Goal: Transaction & Acquisition: Purchase product/service

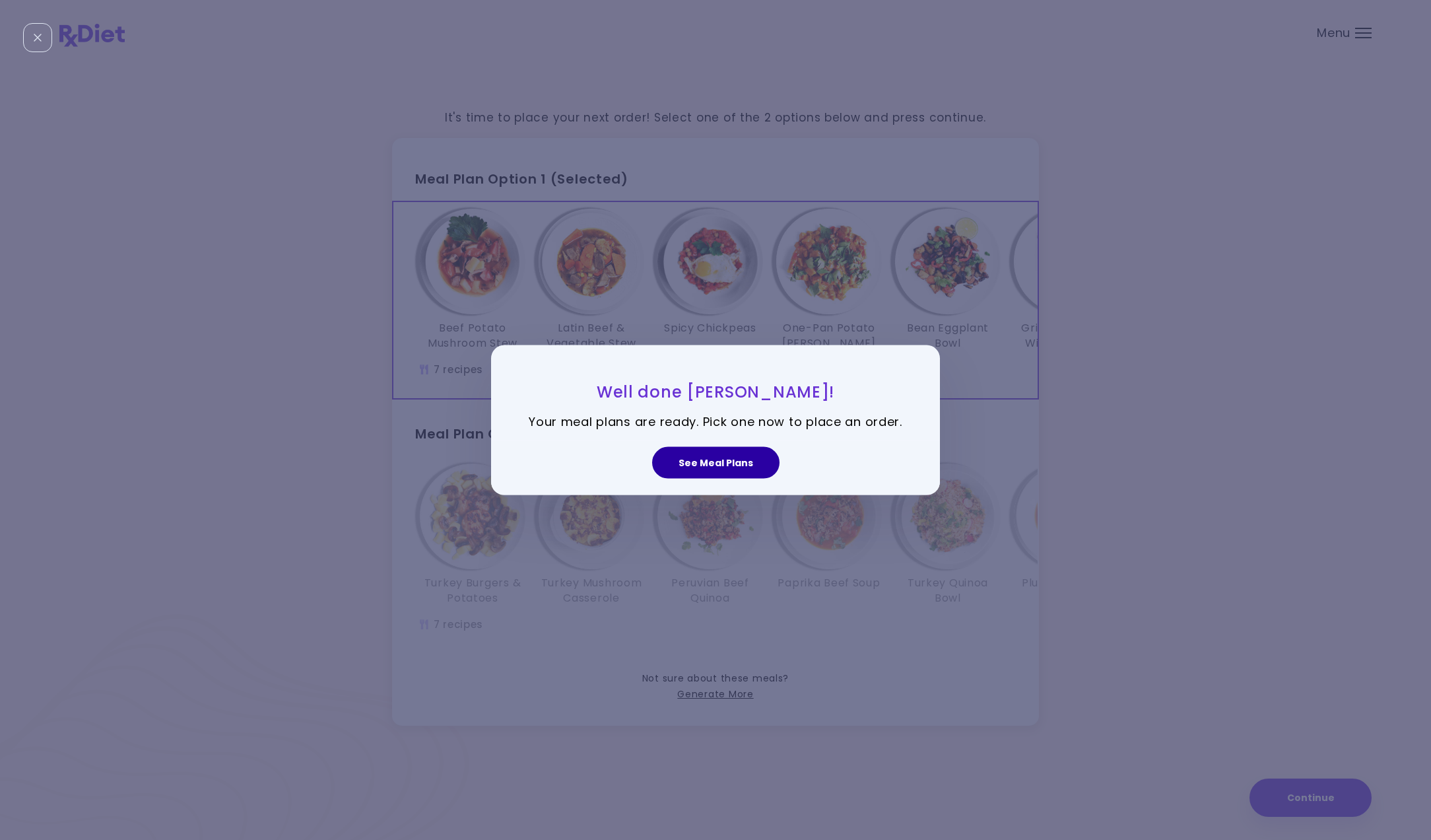
click at [724, 466] on button "See Meal Plans" at bounding box center [716, 462] width 128 height 32
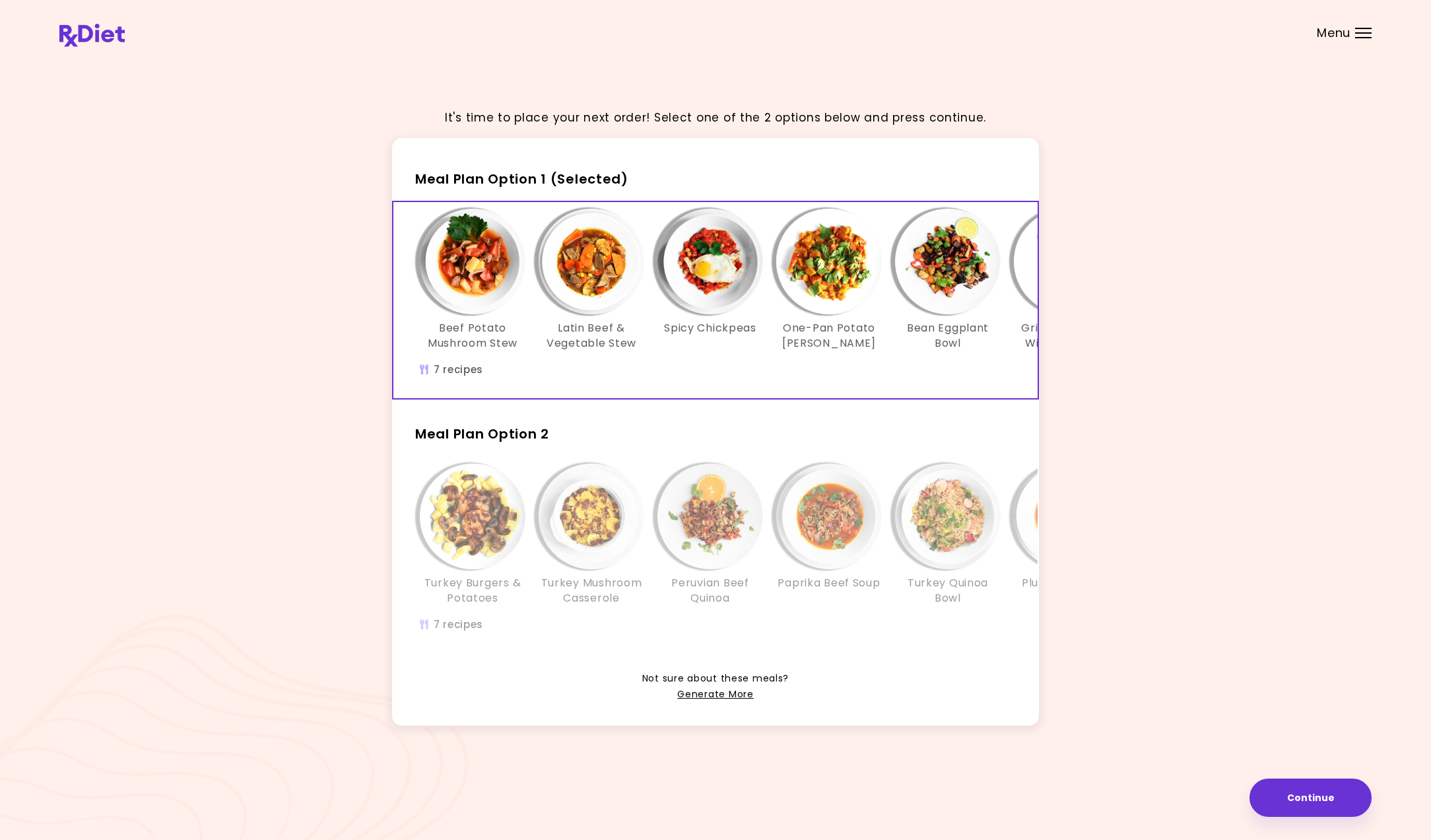
click at [835, 285] on img "Info - One-Pan Potato Curry - Meal Plan Option 1 (Selected)" at bounding box center [829, 262] width 106 height 106
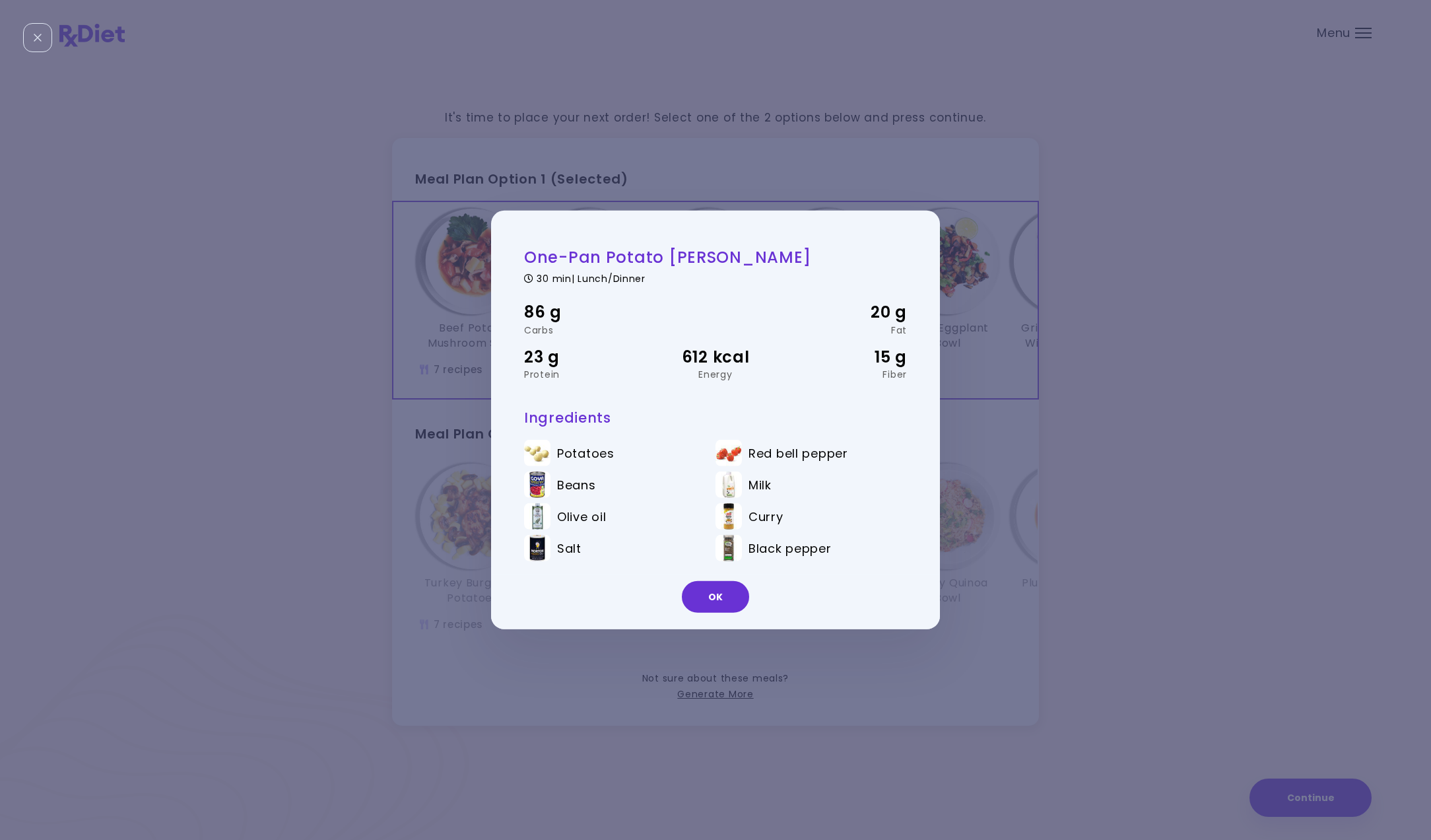
click at [1105, 394] on div "One-Pan Potato [PERSON_NAME] 30 min | Lunch/Dinner 86 g Carbs 20 g Fat 23 g Pro…" at bounding box center [715, 420] width 1431 height 840
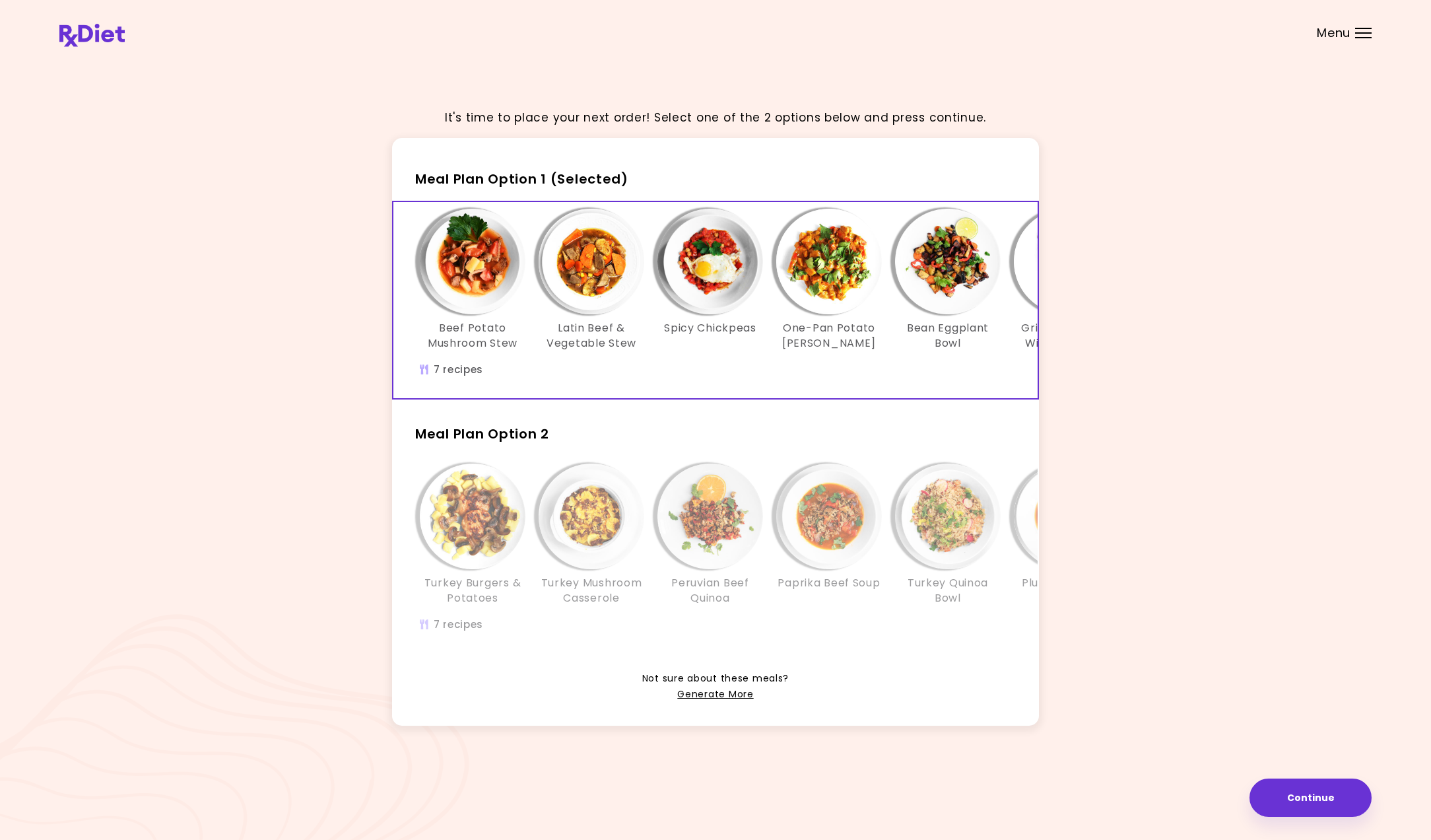
click at [829, 242] on img "Info - One-Pan Potato Curry - Meal Plan Option 1 (Selected)" at bounding box center [829, 262] width 106 height 106
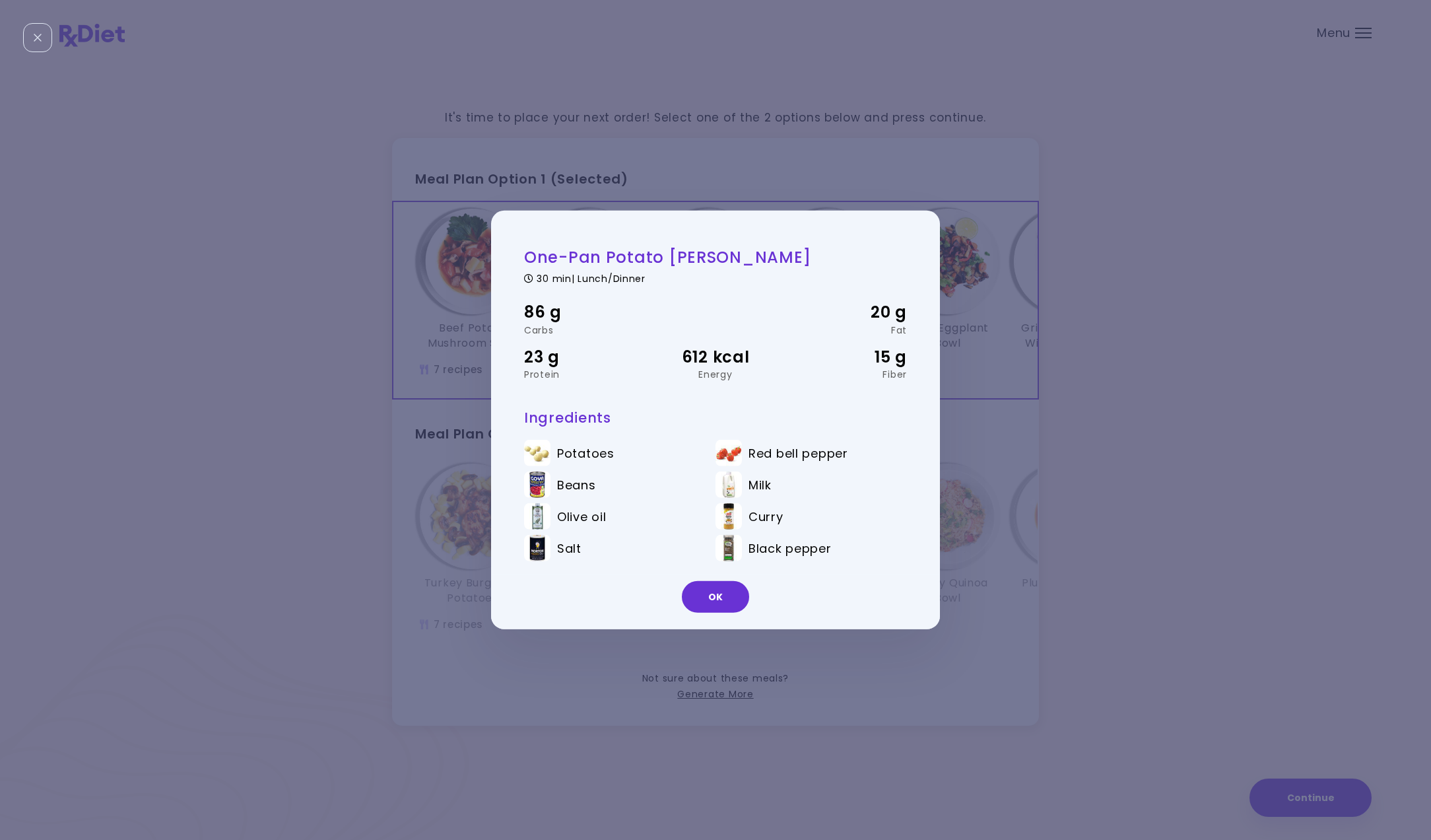
click at [1097, 315] on div "One-Pan Potato [PERSON_NAME] 30 min | Lunch/Dinner 86 g Carbs 20 g Fat 23 g Pro…" at bounding box center [715, 420] width 1431 height 840
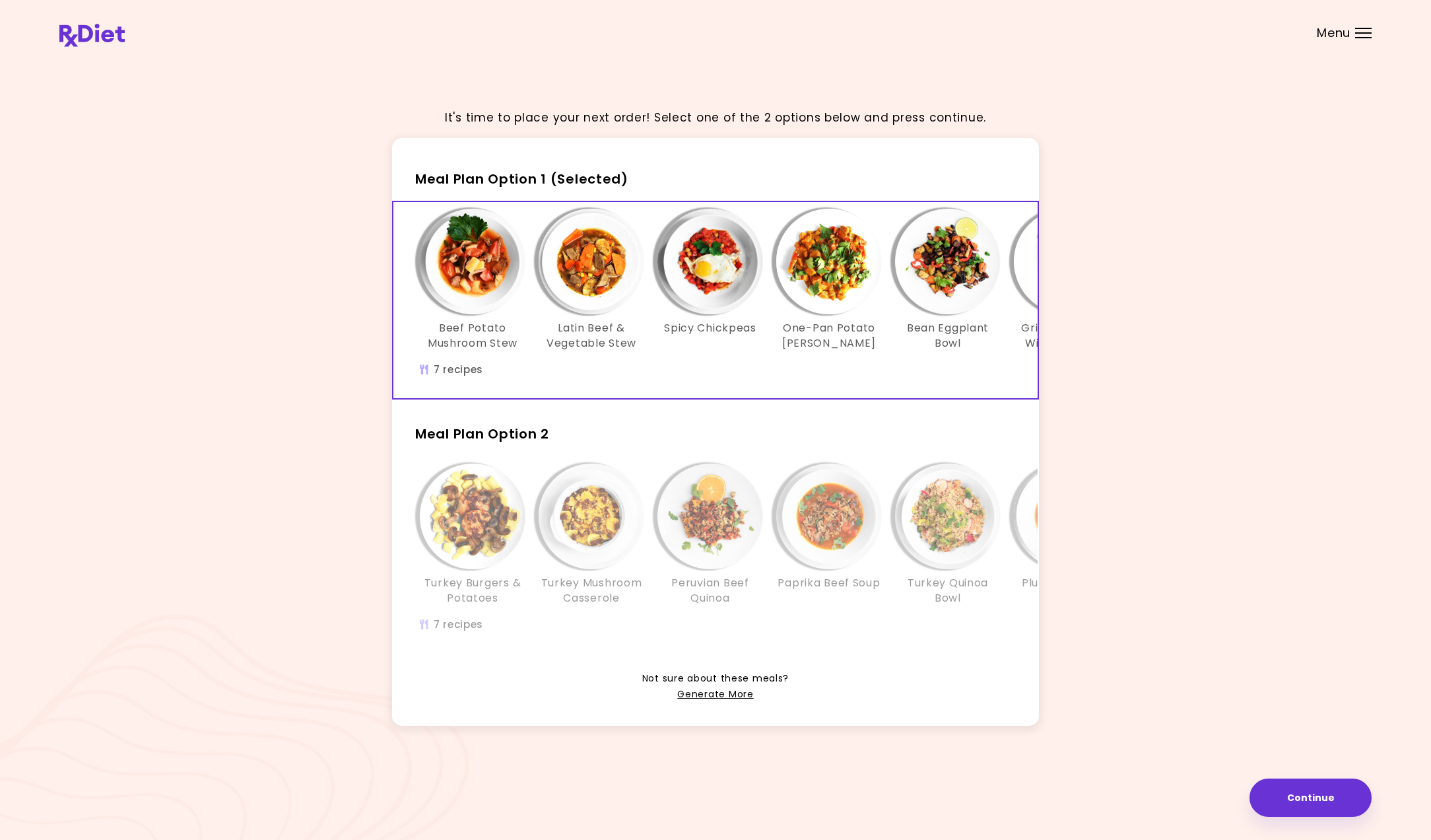
click at [977, 278] on img "Info - Bean Eggplant Bowl - Meal Plan Option 1 (Selected)" at bounding box center [948, 262] width 106 height 106
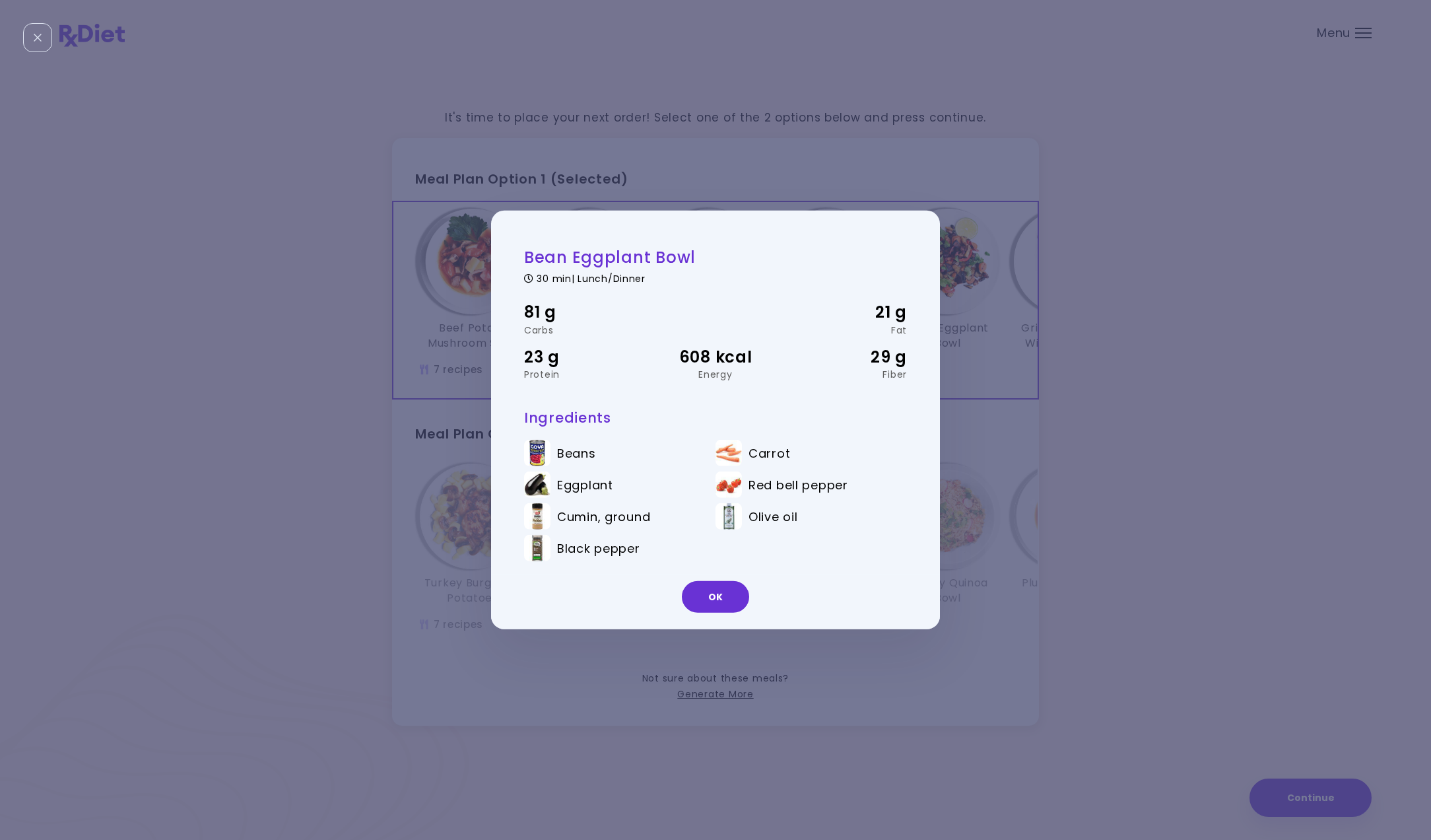
click at [1112, 312] on div "Bean Eggplant Bowl 30 min | Lunch/Dinner 81 g Carbs 21 g Fat 23 g Protein 608 k…" at bounding box center [715, 420] width 1431 height 840
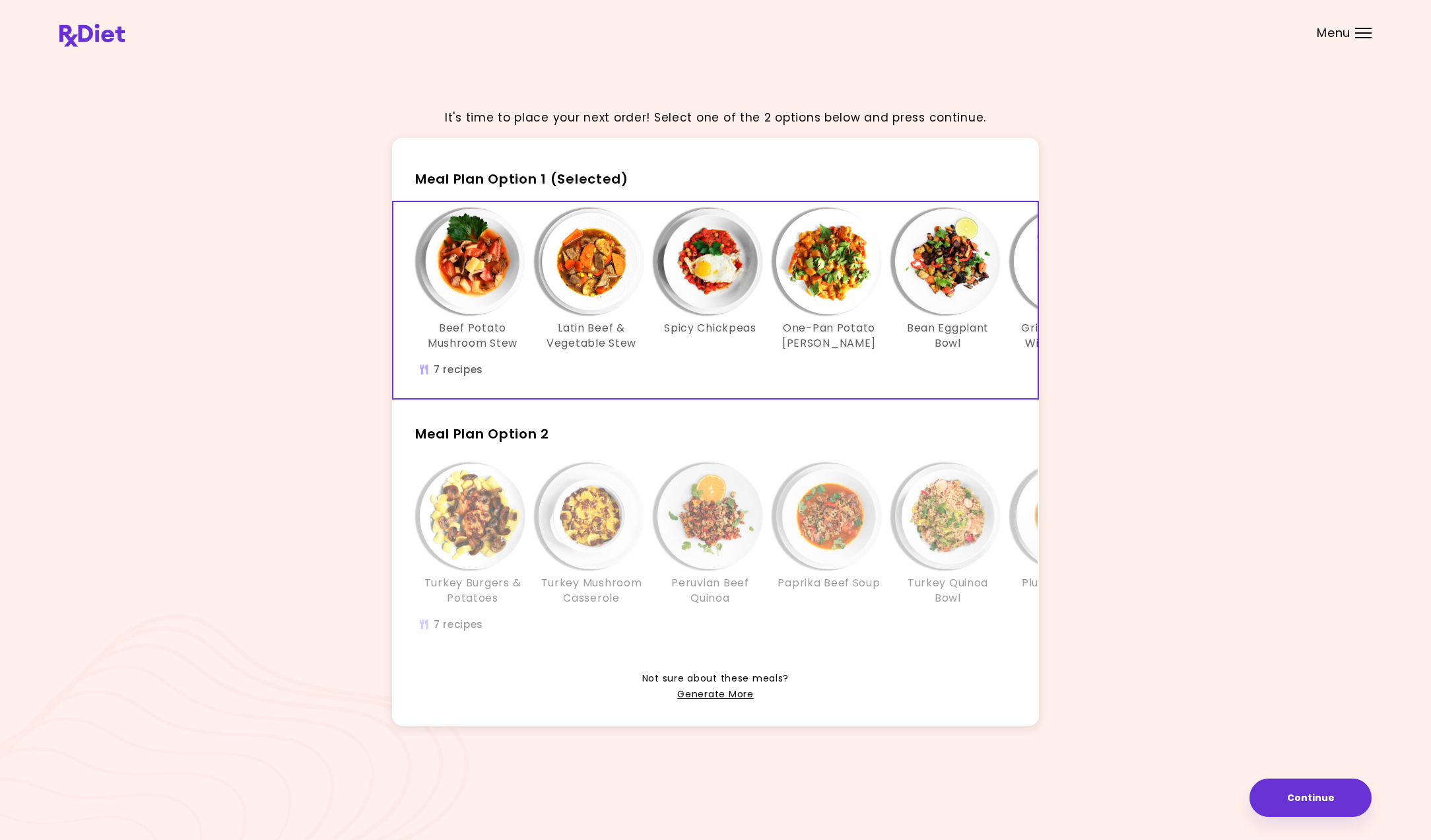
click at [596, 262] on img "Info - Latin Beef & Vegetable Stew - Meal Plan Option 1 (Selected)" at bounding box center [592, 262] width 106 height 106
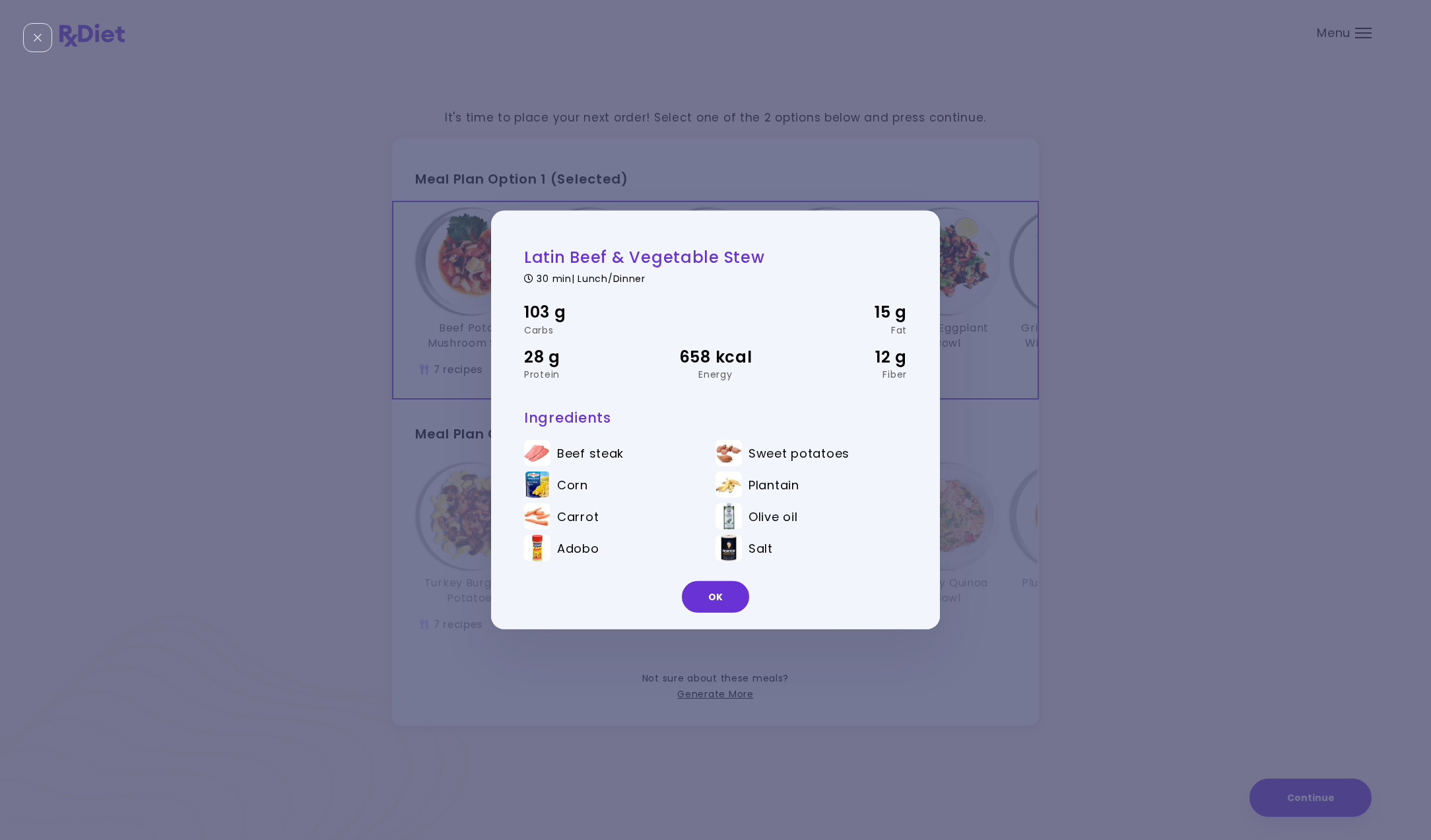
click at [1051, 322] on div "Latin Beef & Vegetable Stew 30 min | Lunch/Dinner 103 g Carbs 15 g Fat 28 g Pro…" at bounding box center [715, 420] width 1431 height 840
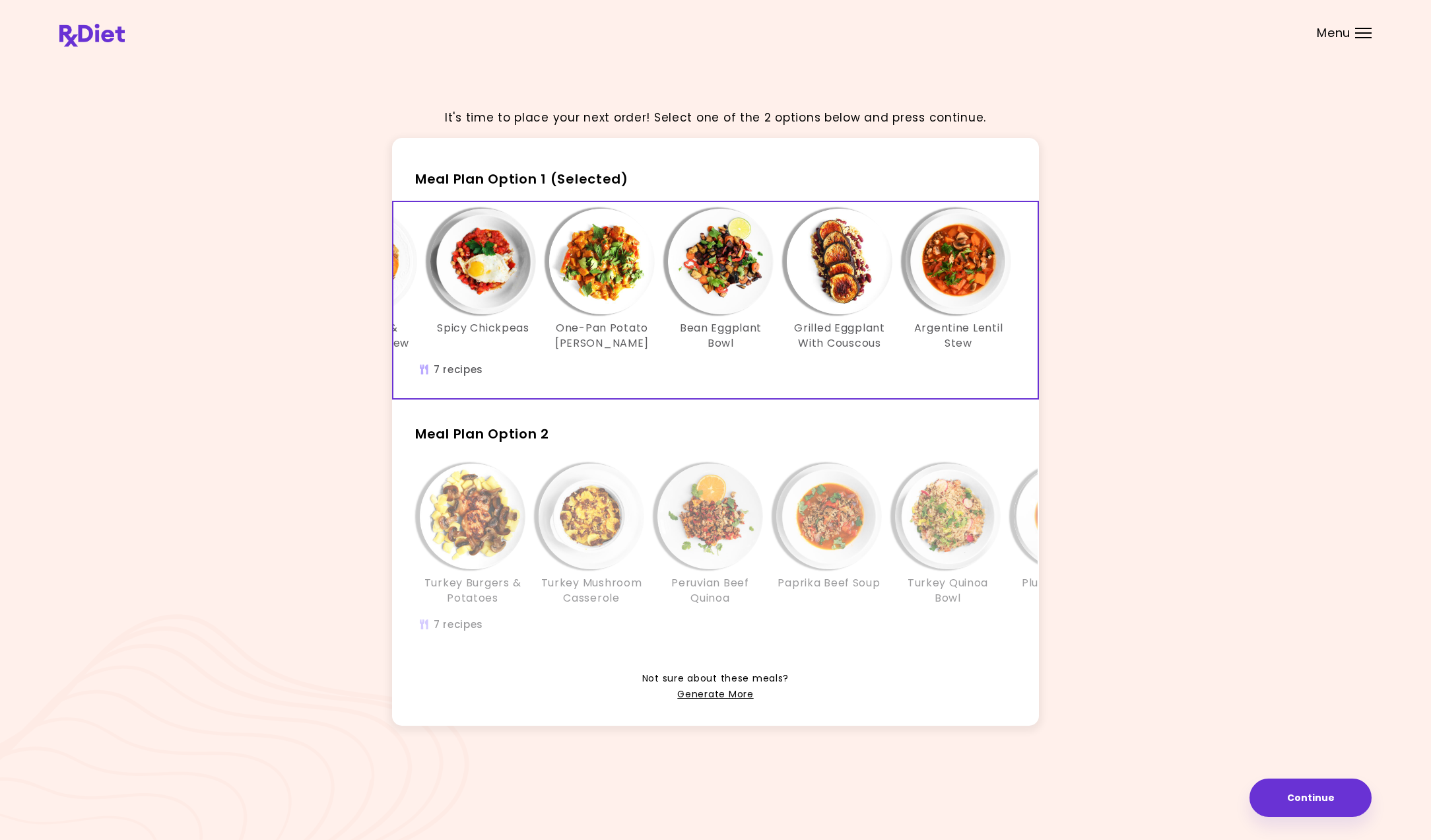
click at [833, 267] on img "Info - Grilled Eggplant With Couscous - Meal Plan Option 1 (Selected)" at bounding box center [840, 262] width 106 height 106
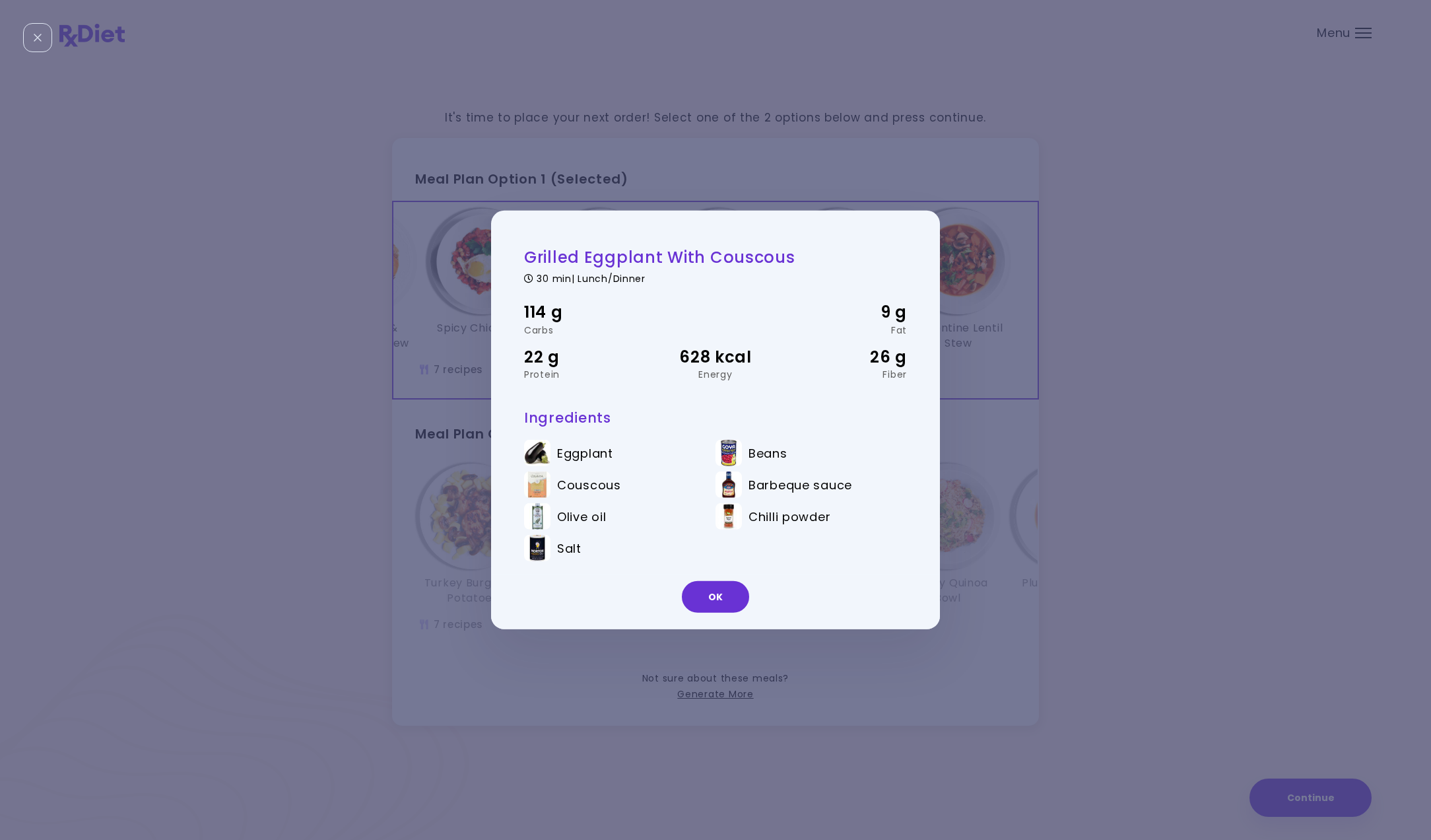
click at [1114, 298] on div "Grilled Eggplant With Couscous 30 min | Lunch/Dinner 114 g Carbs 9 g Fat 22 g P…" at bounding box center [715, 420] width 1431 height 840
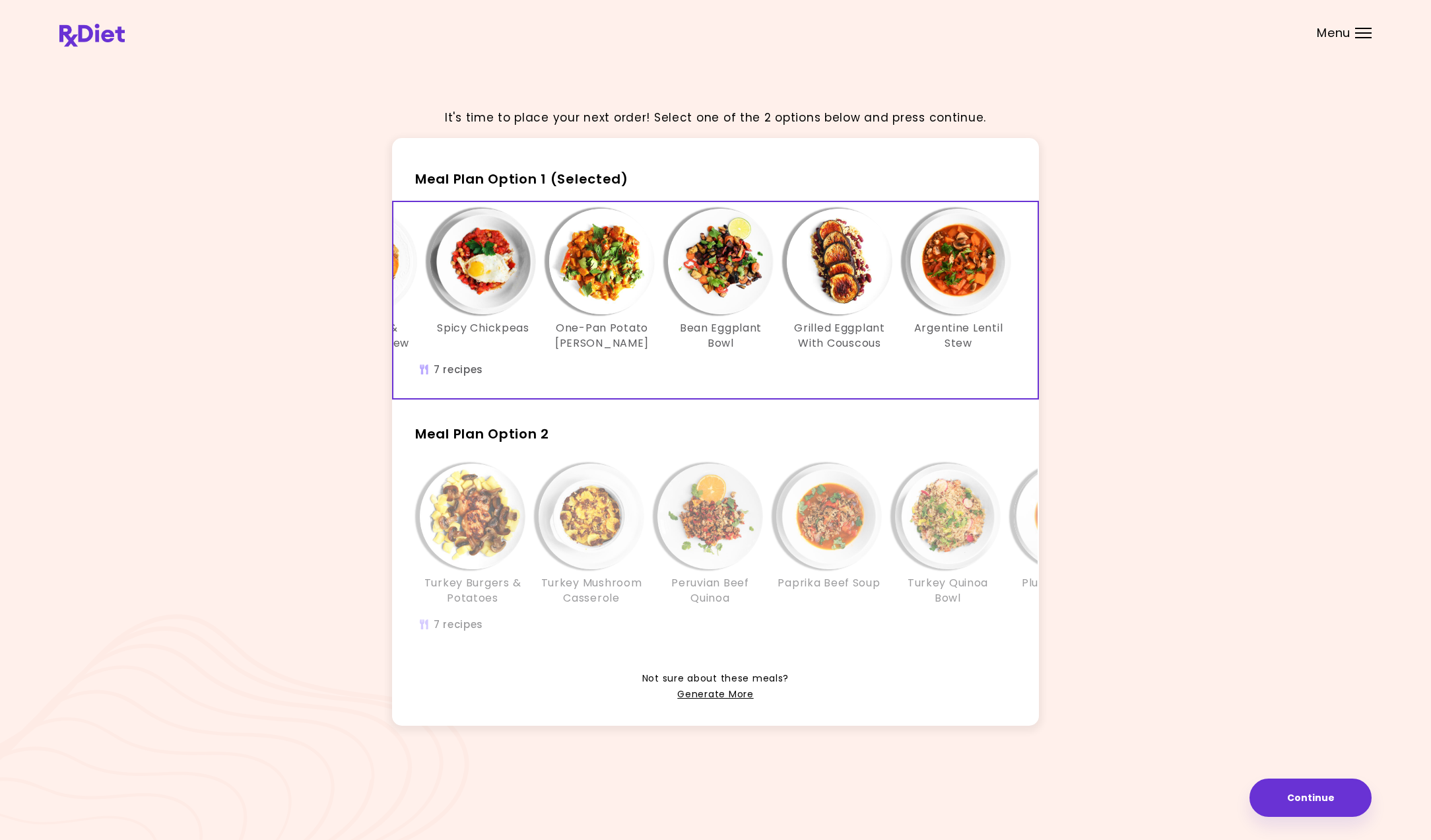
click at [475, 516] on img "Info - Turkey Burgers & Potatoes - Meal Plan Option 2" at bounding box center [473, 516] width 106 height 106
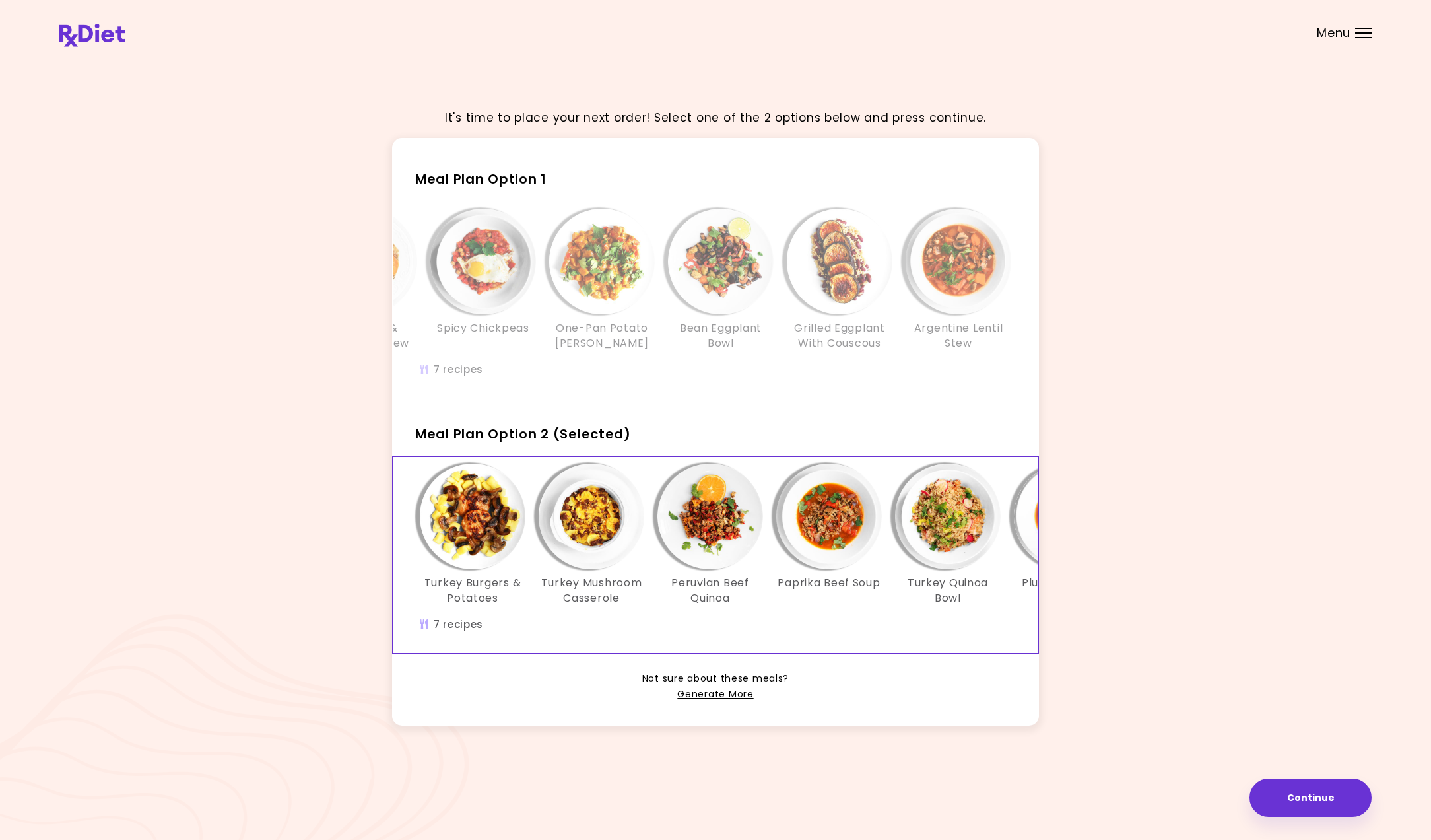
click at [474, 528] on img "Info - Turkey Burgers & Potatoes - Meal Plan Option 2 (Selected)" at bounding box center [473, 516] width 106 height 106
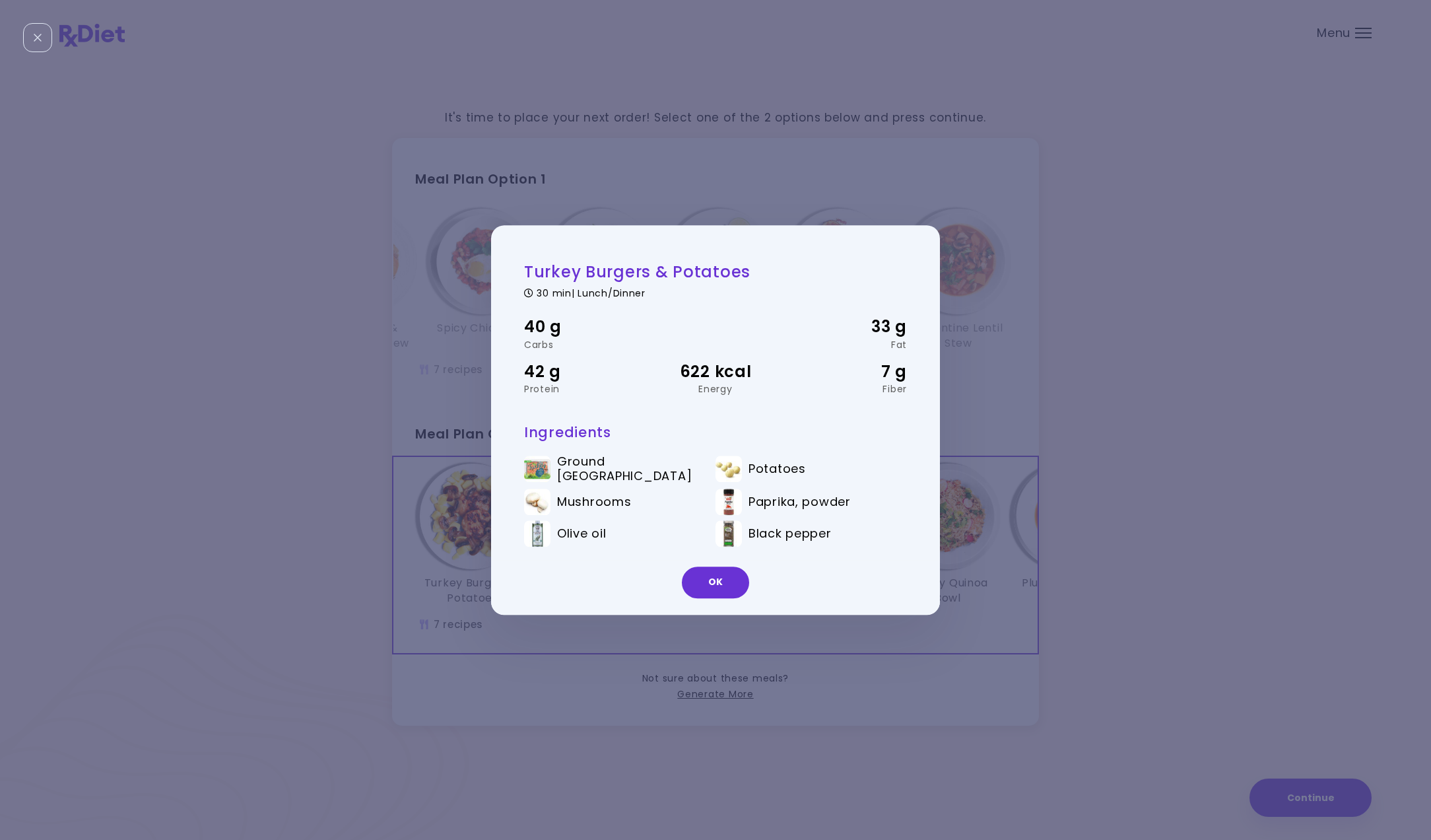
click at [474, 528] on div "Turkey Burgers & Potatoes 30 min | Lunch/Dinner 40 g Carbs 33 g Fat 42 g Protei…" at bounding box center [715, 420] width 1431 height 840
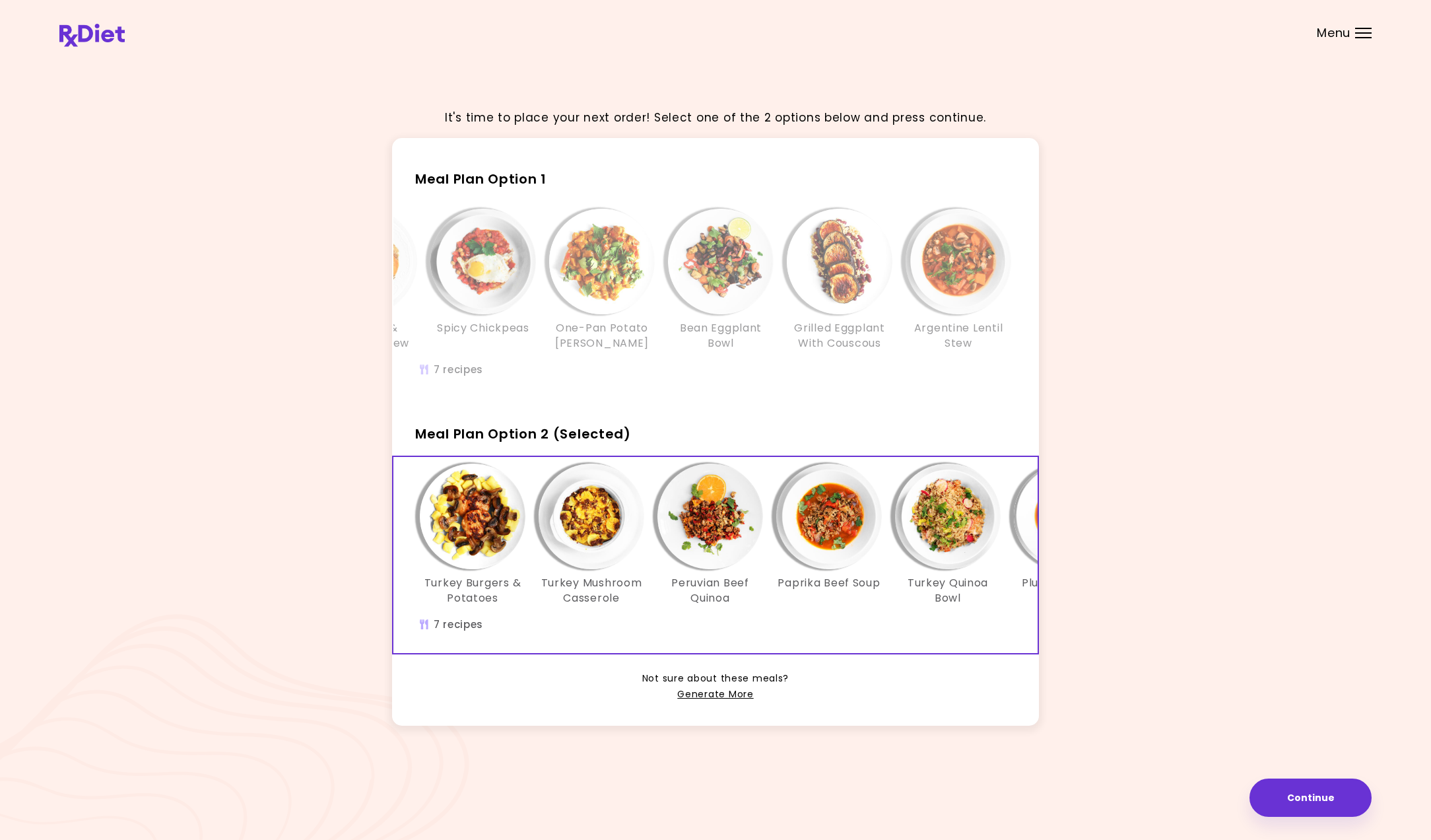
click at [576, 530] on img "Info - Turkey Mushroom Casserole - Meal Plan Option 2 (Selected)" at bounding box center [592, 516] width 106 height 106
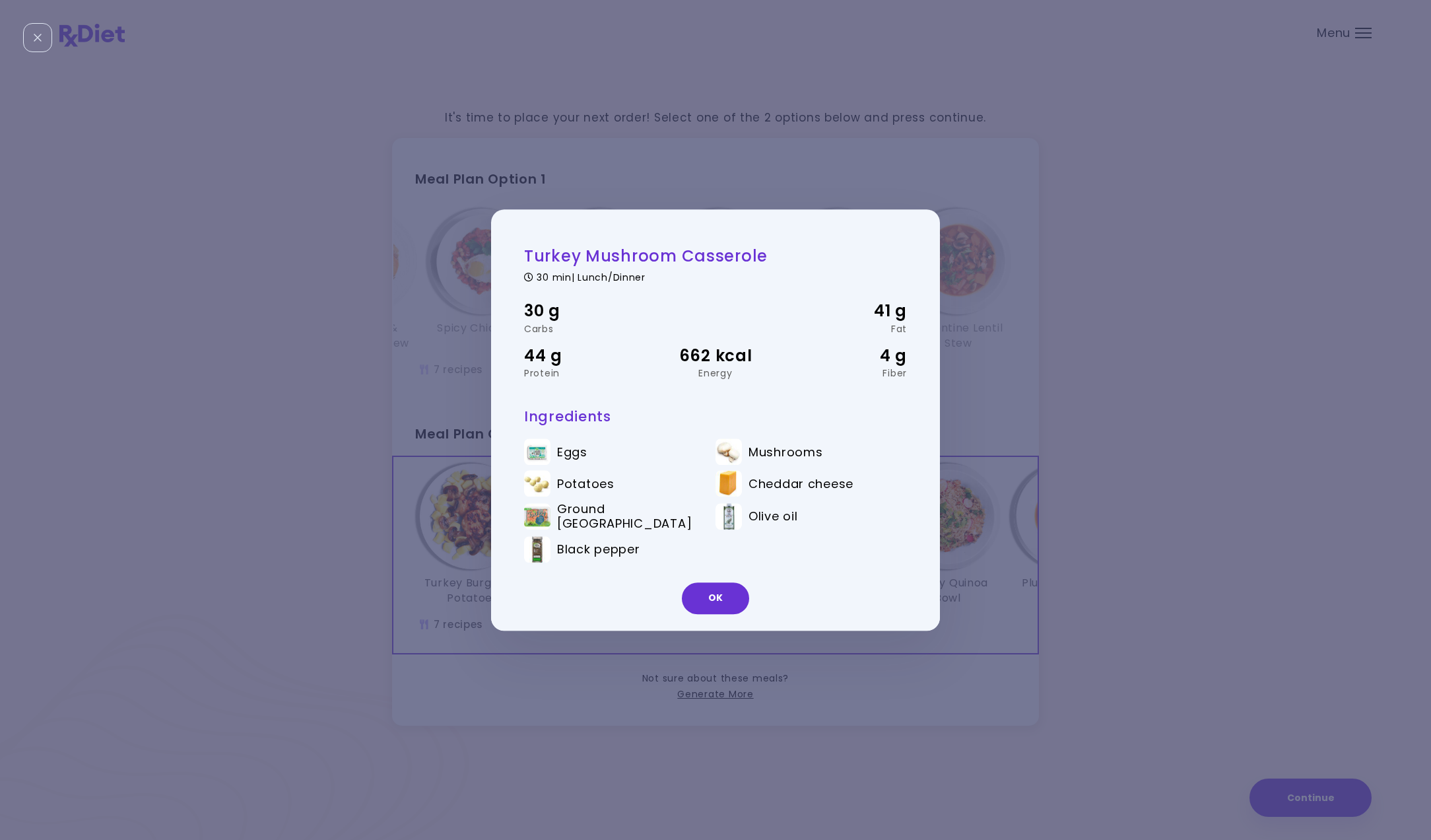
click at [1009, 558] on div "Turkey Mushroom Casserole 30 min | Lunch/Dinner 30 g Carbs 41 g Fat 44 g Protei…" at bounding box center [715, 420] width 1431 height 840
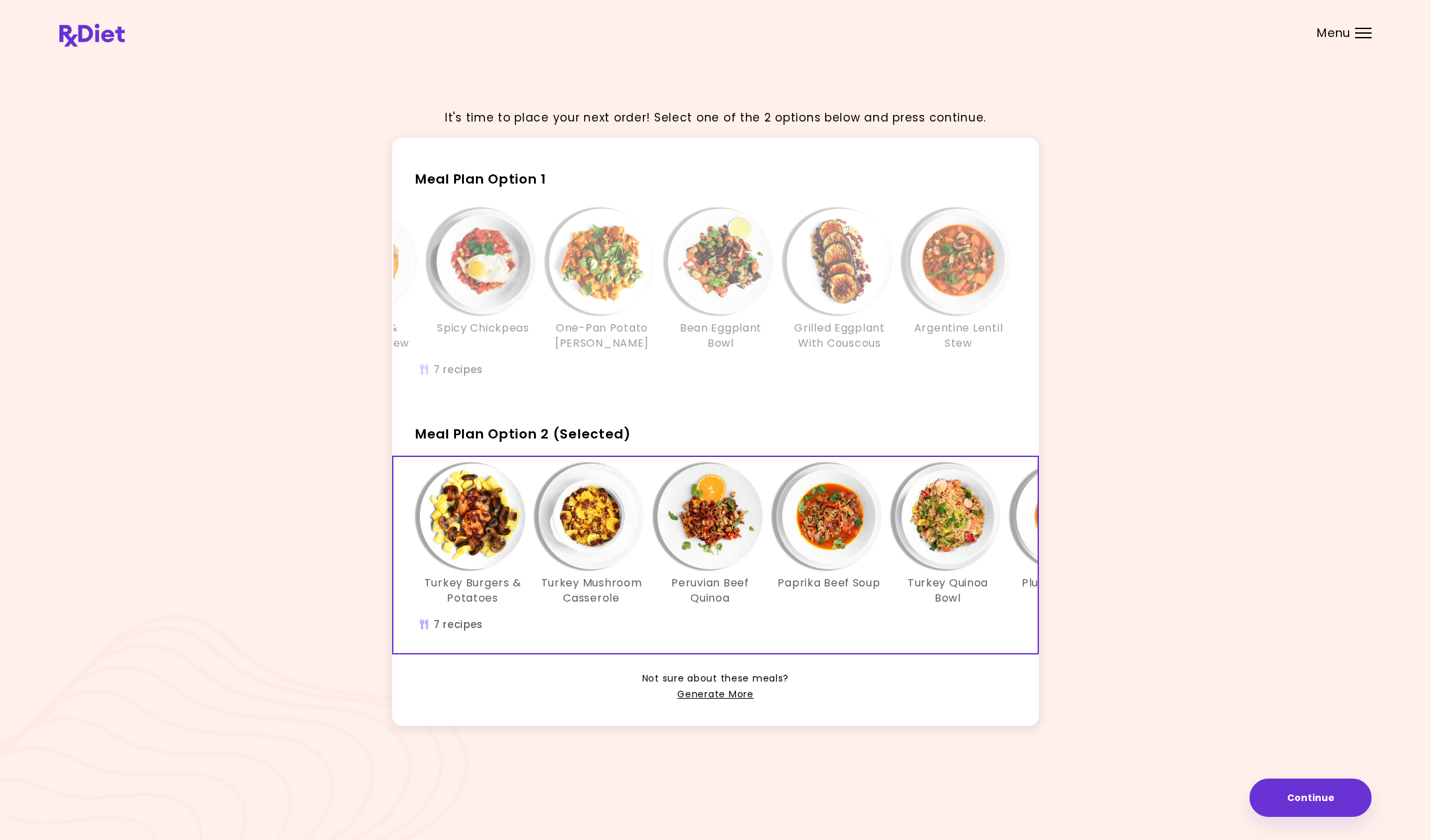
click at [930, 525] on img "Info - Turkey Quinoa Bowl - Meal Plan Option 2 (Selected)" at bounding box center [948, 516] width 106 height 106
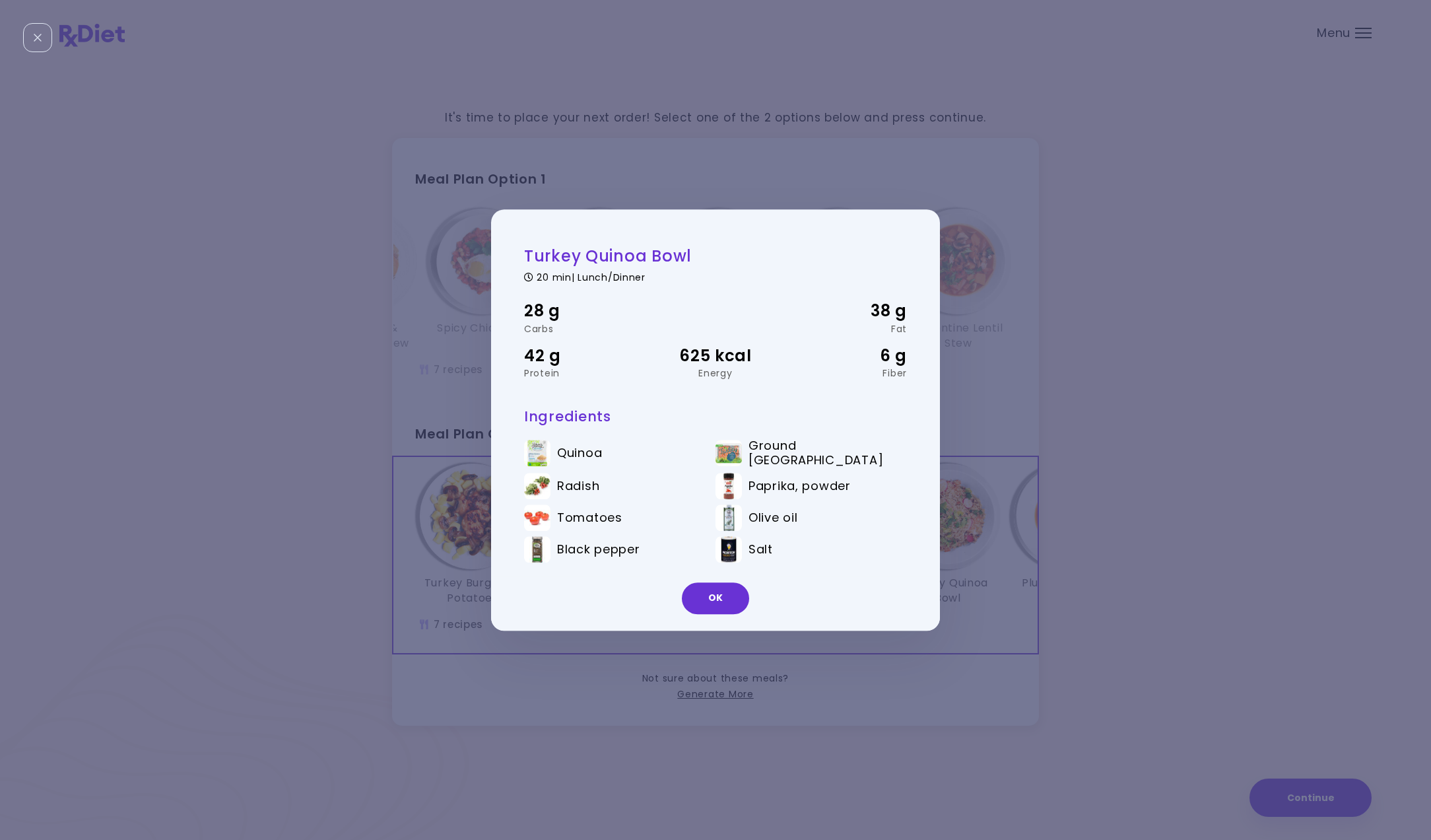
click at [1011, 587] on div "Turkey Quinoa Bowl 20 min | Lunch/Dinner 28 g Carbs 38 g Fat 42 g Protein 625 k…" at bounding box center [715, 420] width 1431 height 840
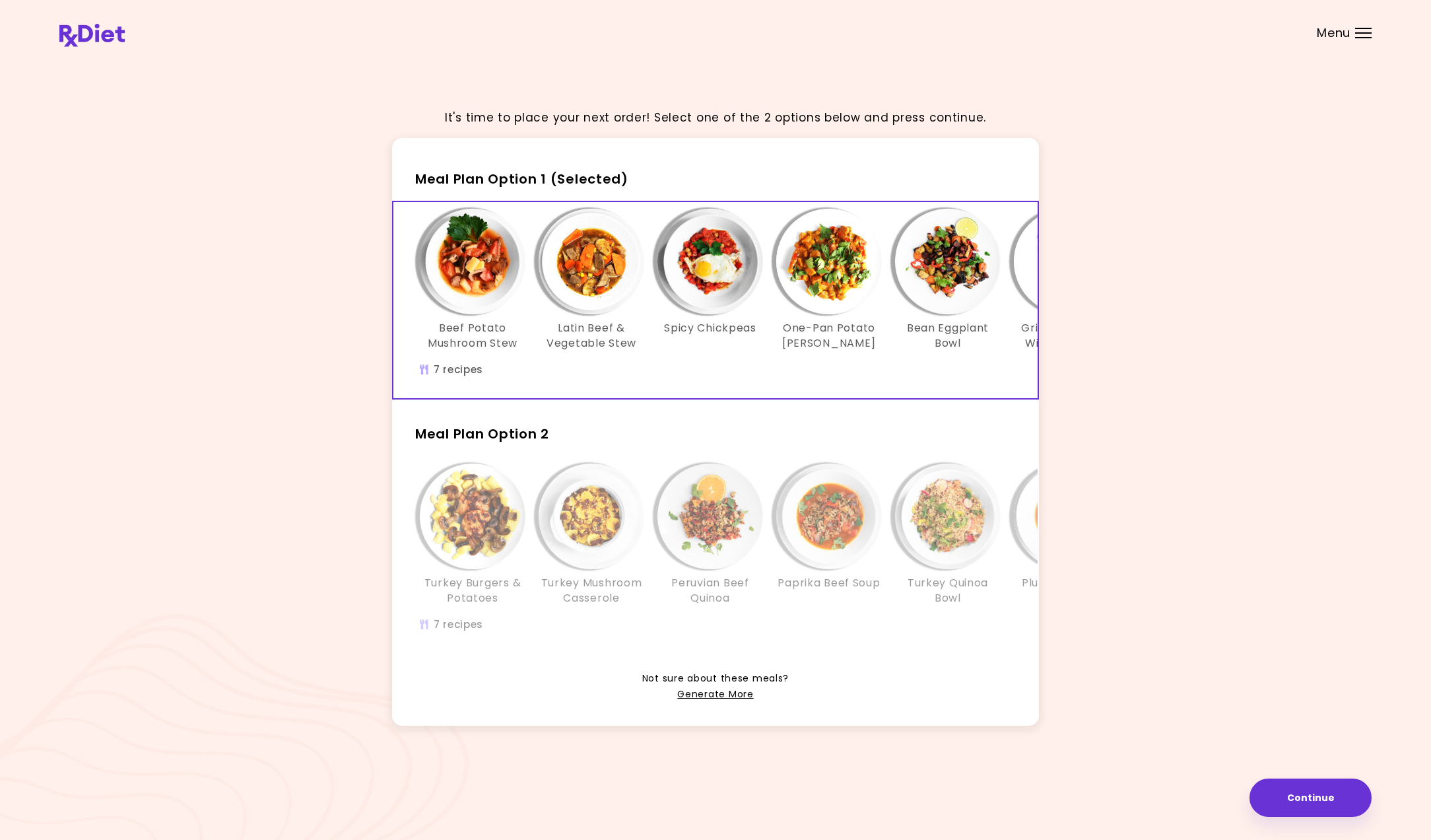
click at [439, 245] on img "Info - Beef Potato Mushroom Stew - Meal Plan Option 1 (Selected)" at bounding box center [473, 262] width 106 height 106
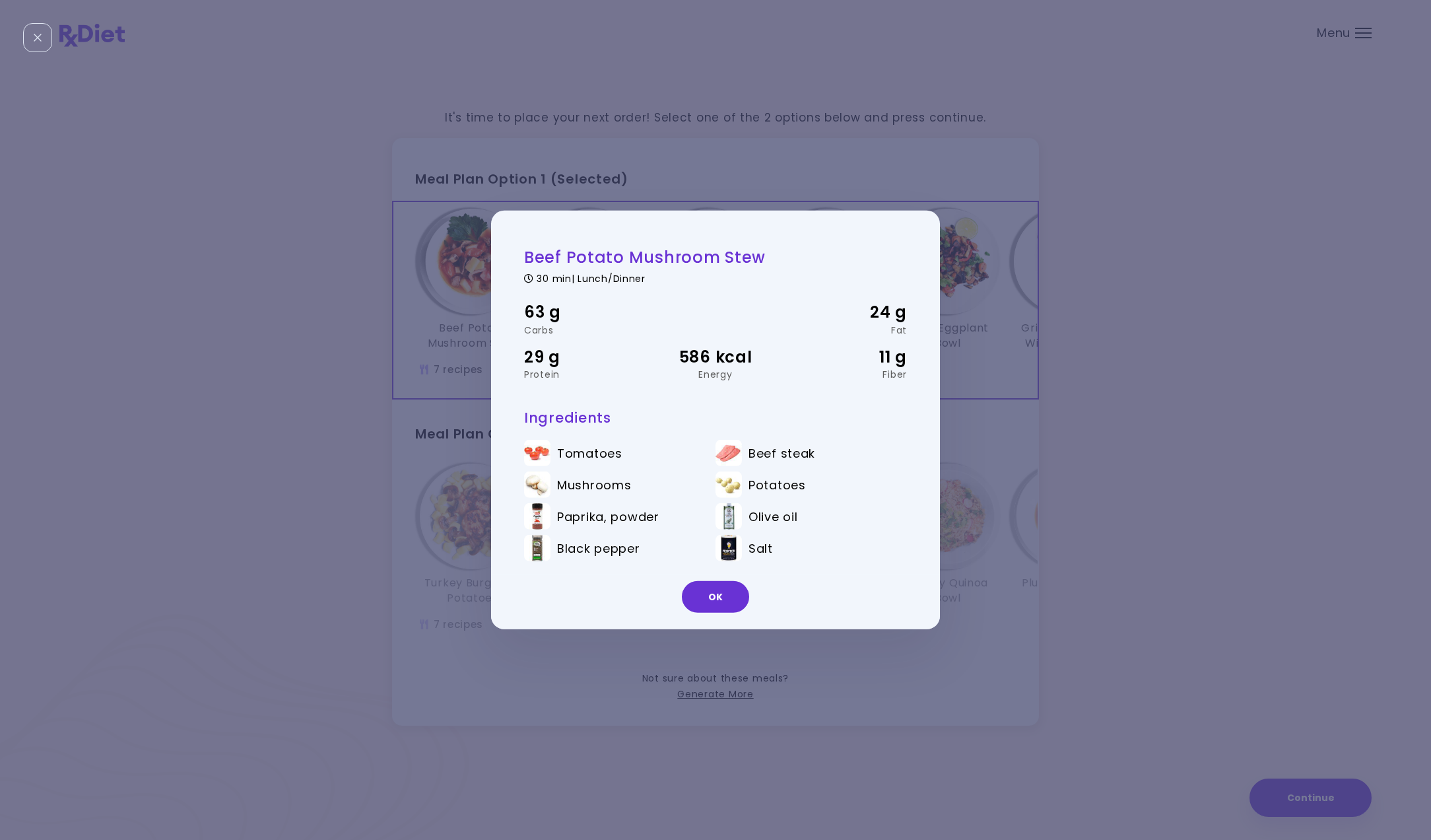
click at [439, 245] on div "Beef Potato Mushroom Stew 30 min | Lunch/Dinner 63 g Carbs 24 g Fat 29 g Protei…" at bounding box center [715, 420] width 1431 height 840
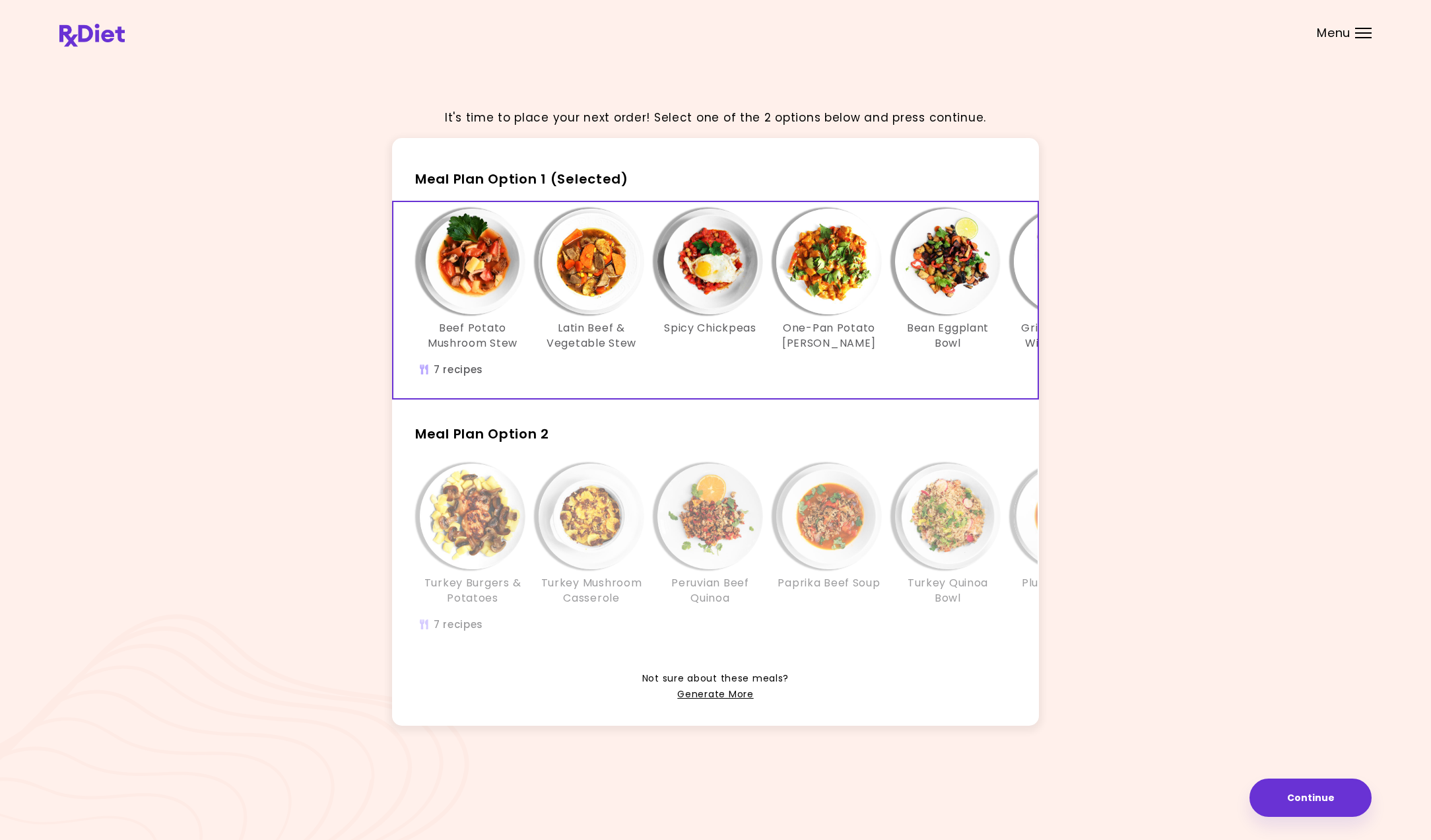
click at [559, 265] on img "Info - Latin Beef & Vegetable Stew - Meal Plan Option 1 (Selected)" at bounding box center [592, 262] width 106 height 106
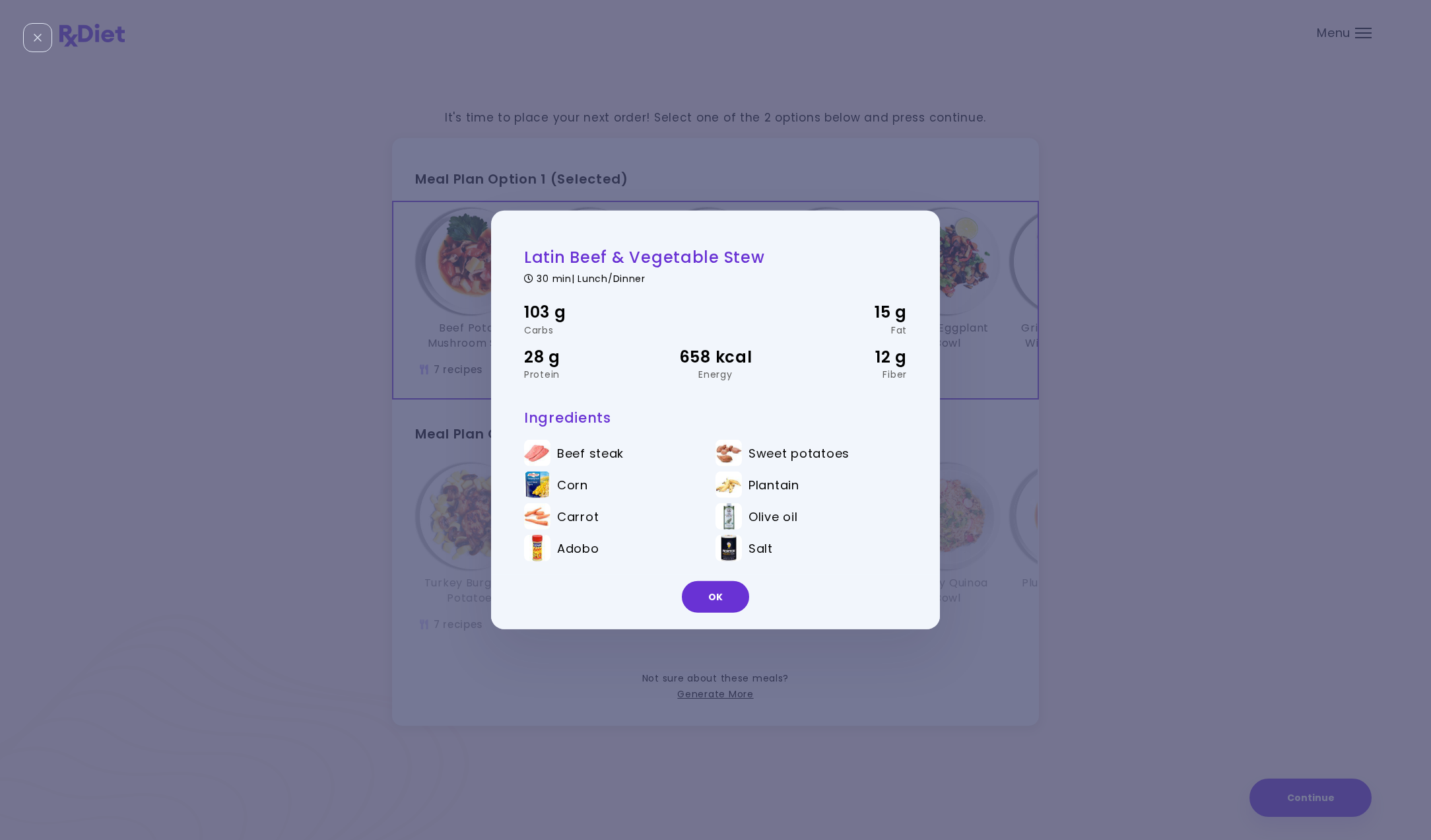
click at [463, 255] on div "Latin Beef & Vegetable Stew 30 min | Lunch/Dinner 103 g Carbs 15 g Fat 28 g Pro…" at bounding box center [715, 420] width 1431 height 840
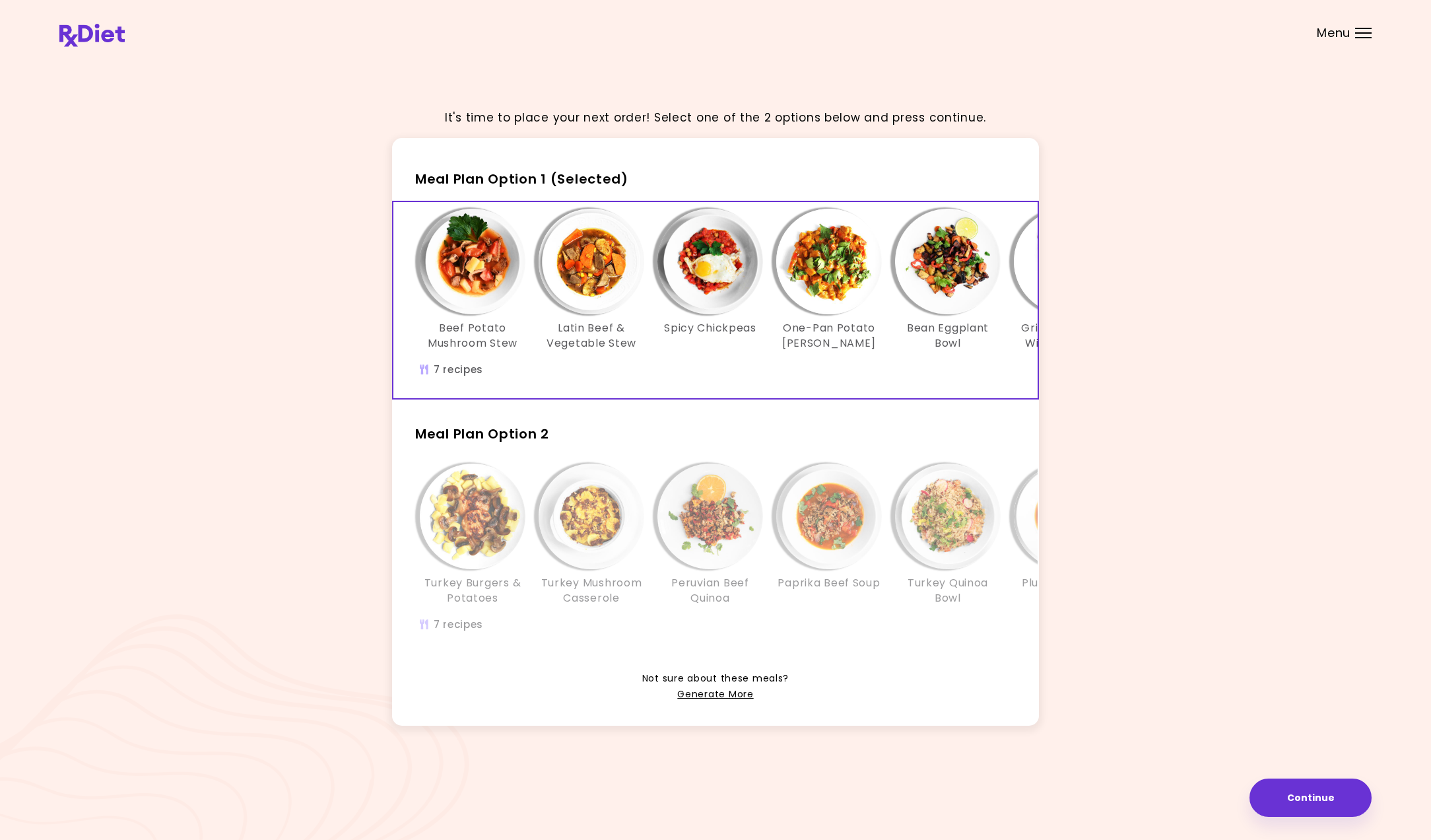
click at [594, 283] on img "Info - Latin Beef & Vegetable Stew - Meal Plan Option 1 (Selected)" at bounding box center [592, 262] width 106 height 106
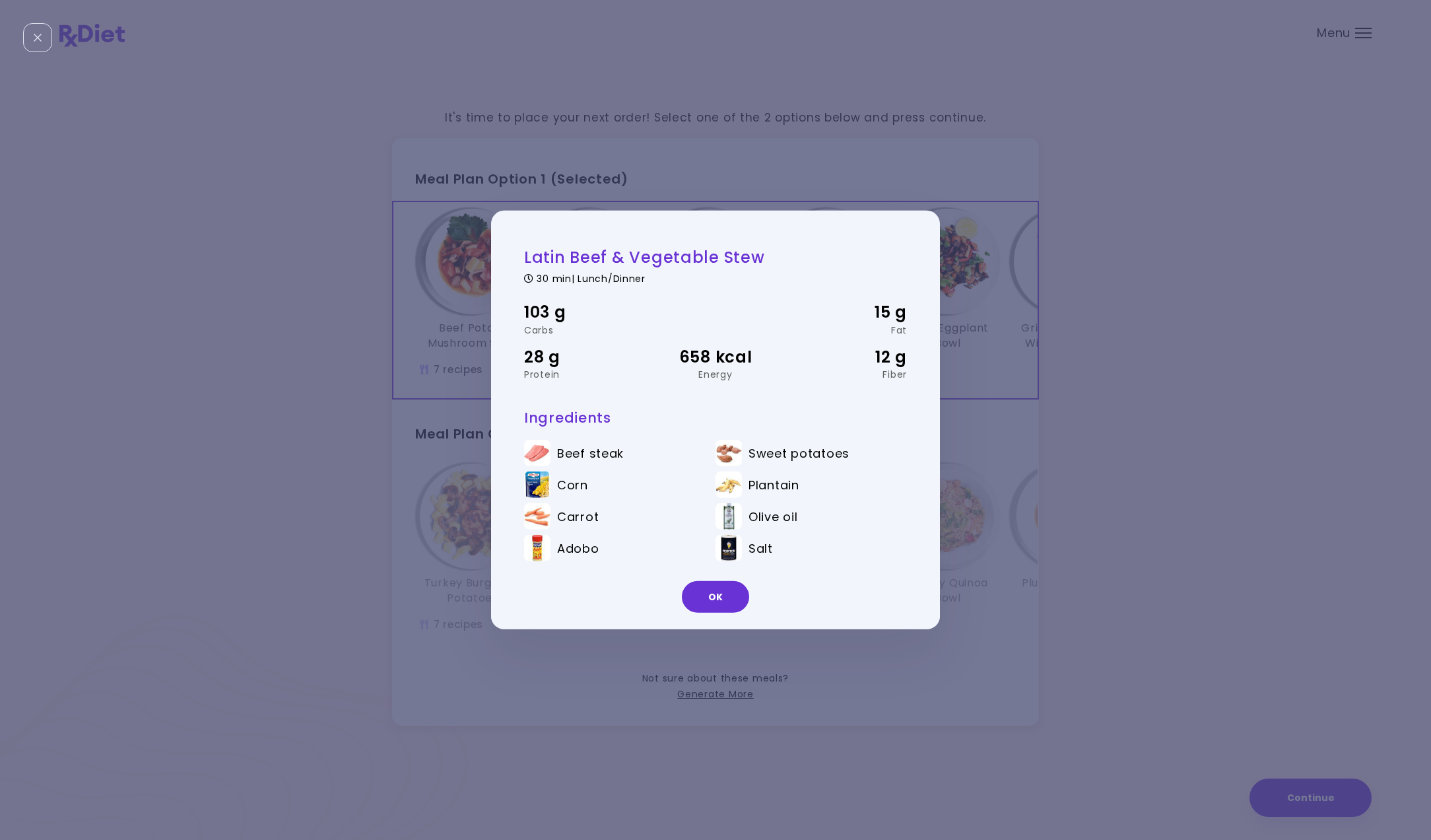
click at [434, 257] on div "Latin Beef & Vegetable Stew 30 min | Lunch/Dinner 103 g Carbs 15 g Fat 28 g Pro…" at bounding box center [715, 420] width 1431 height 840
